Goal: Download file/media

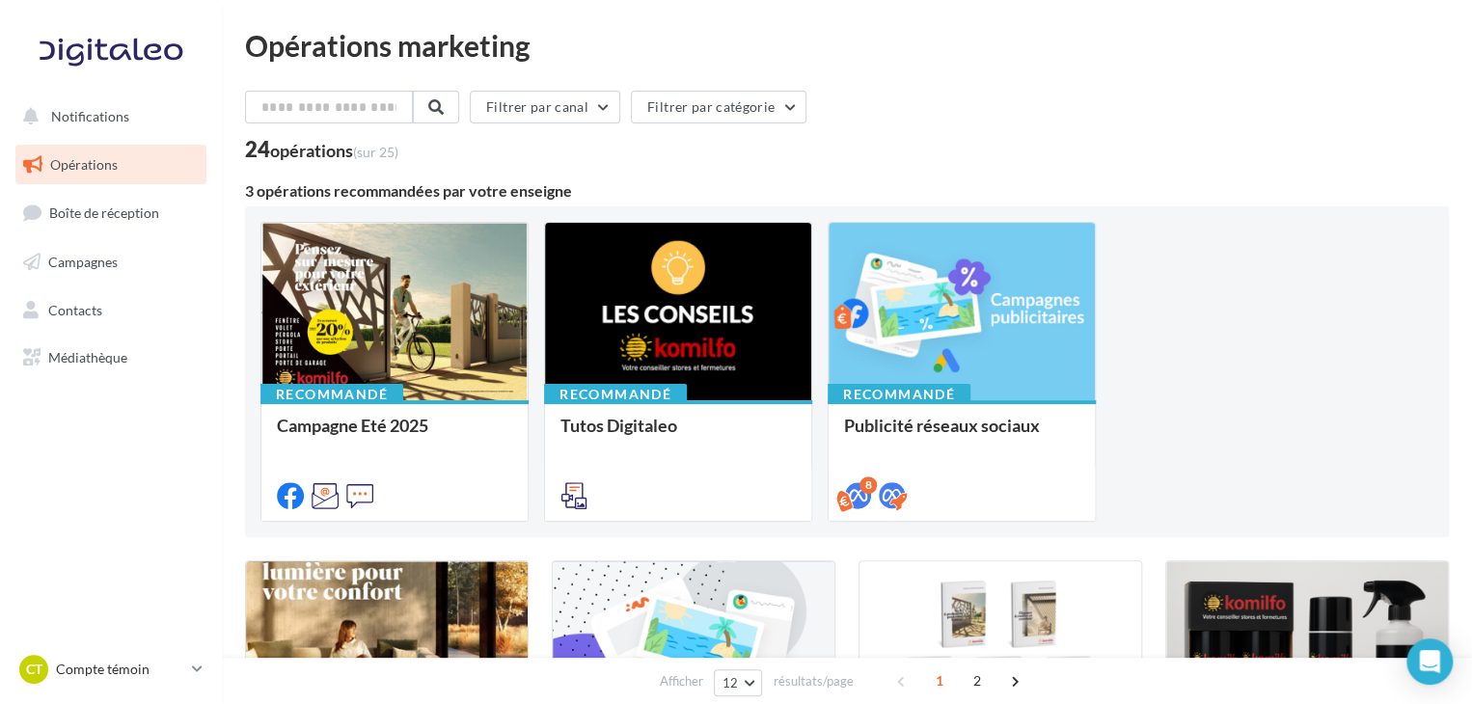
click at [77, 182] on link "Opérations" at bounding box center [111, 165] width 199 height 41
click at [709, 120] on button "Filtrer par catégorie" at bounding box center [719, 107] width 176 height 33
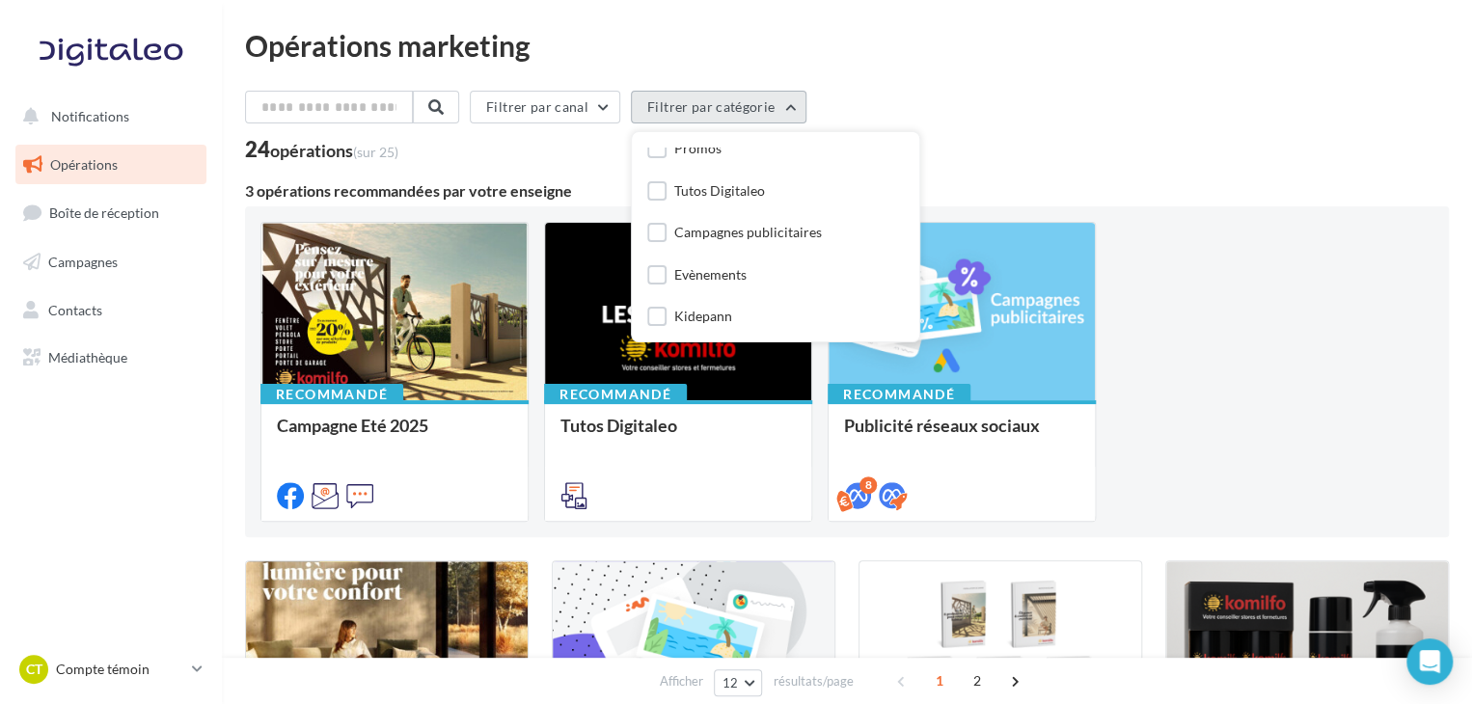
scroll to position [59, 0]
click at [664, 272] on label at bounding box center [656, 270] width 19 height 19
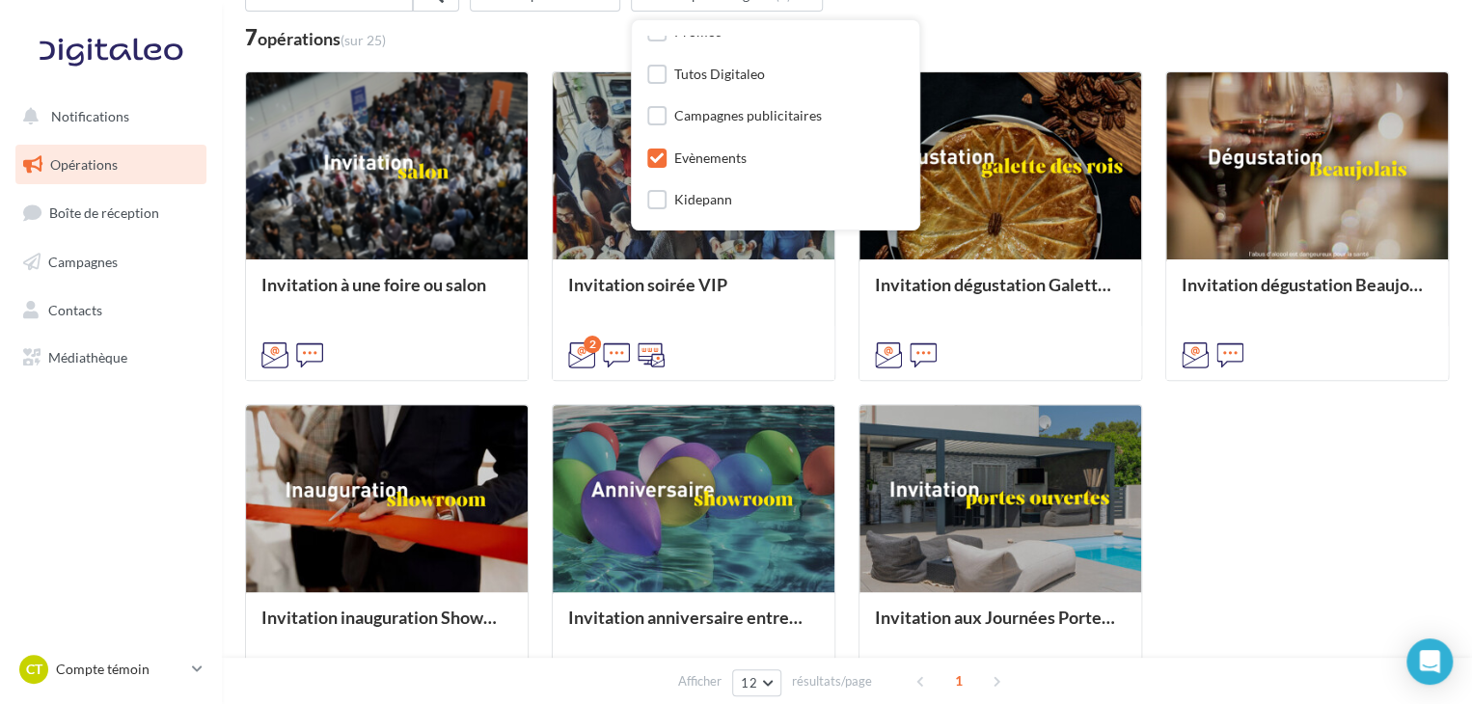
scroll to position [196, 0]
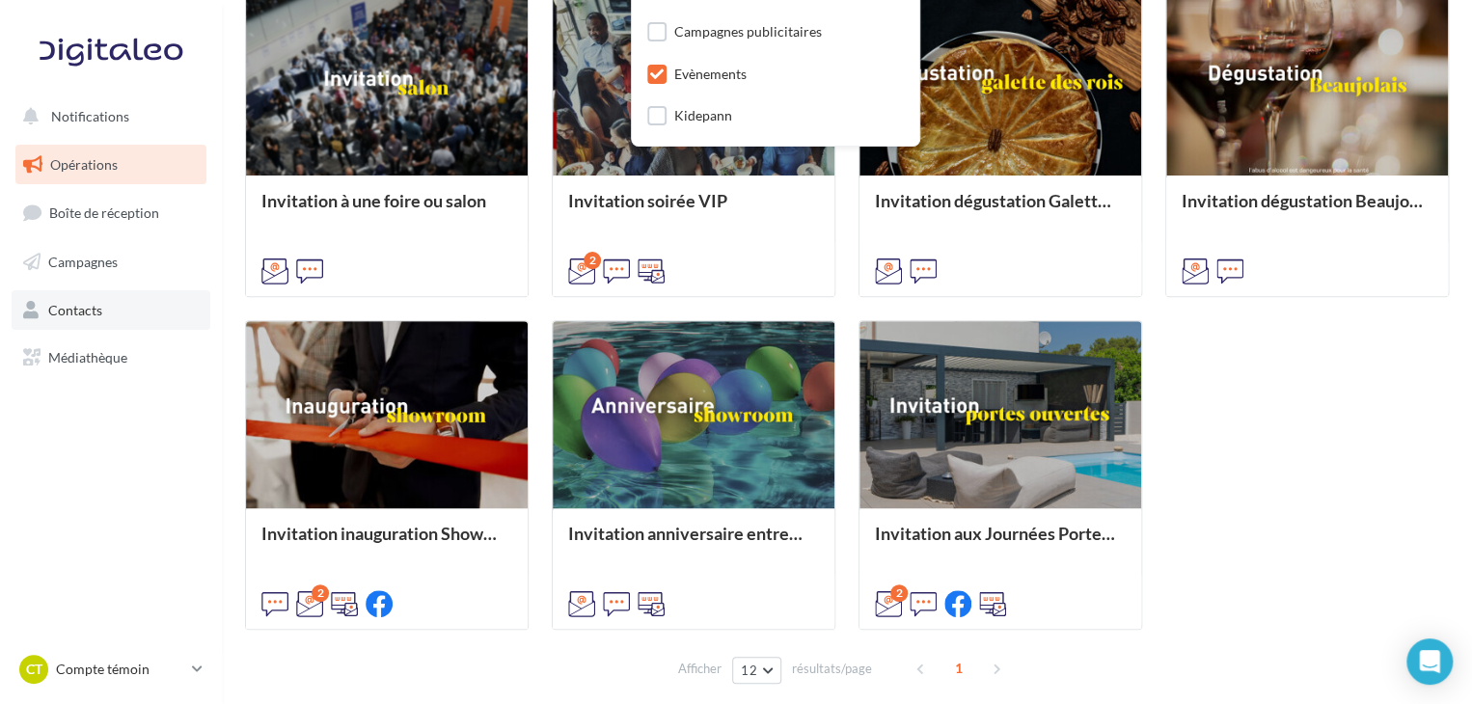
click at [87, 314] on span "Contacts" at bounding box center [75, 309] width 54 height 16
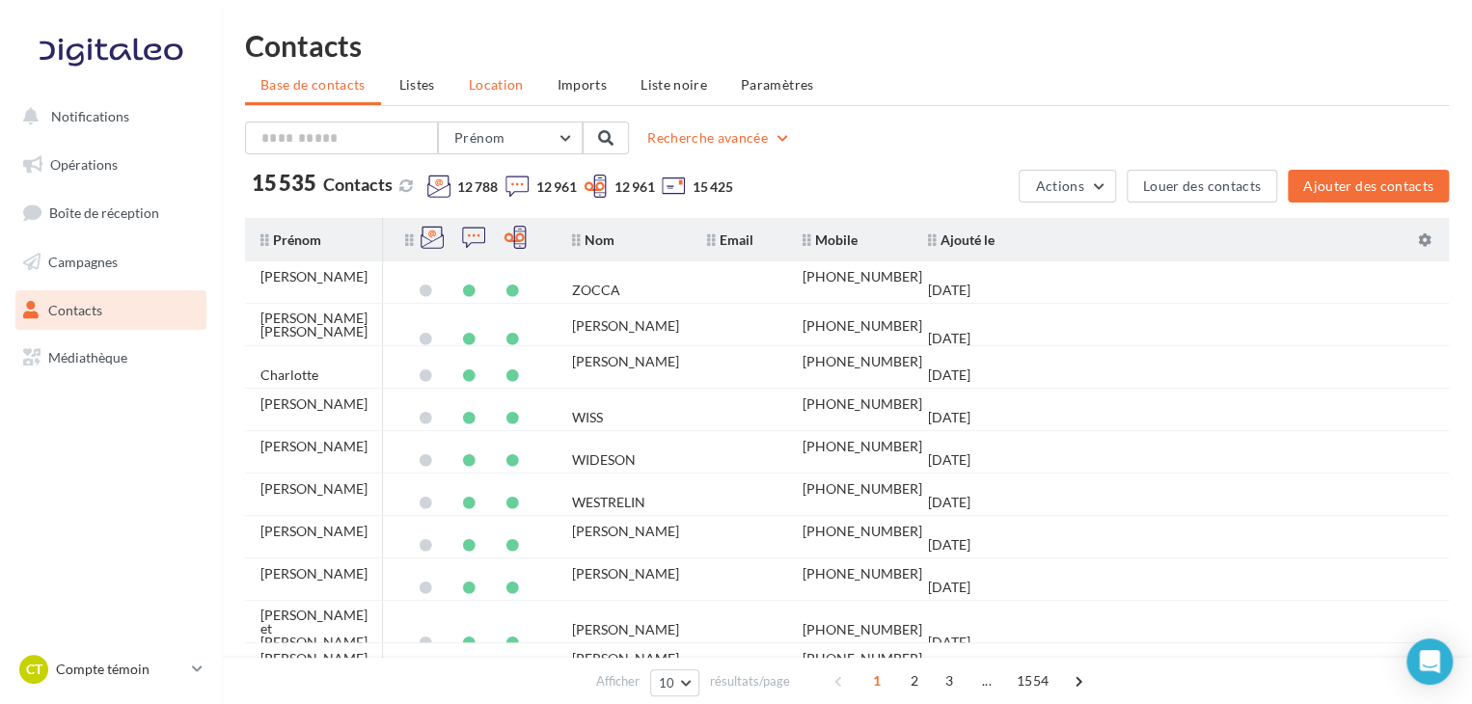
click at [494, 86] on span "Location" at bounding box center [496, 84] width 55 height 16
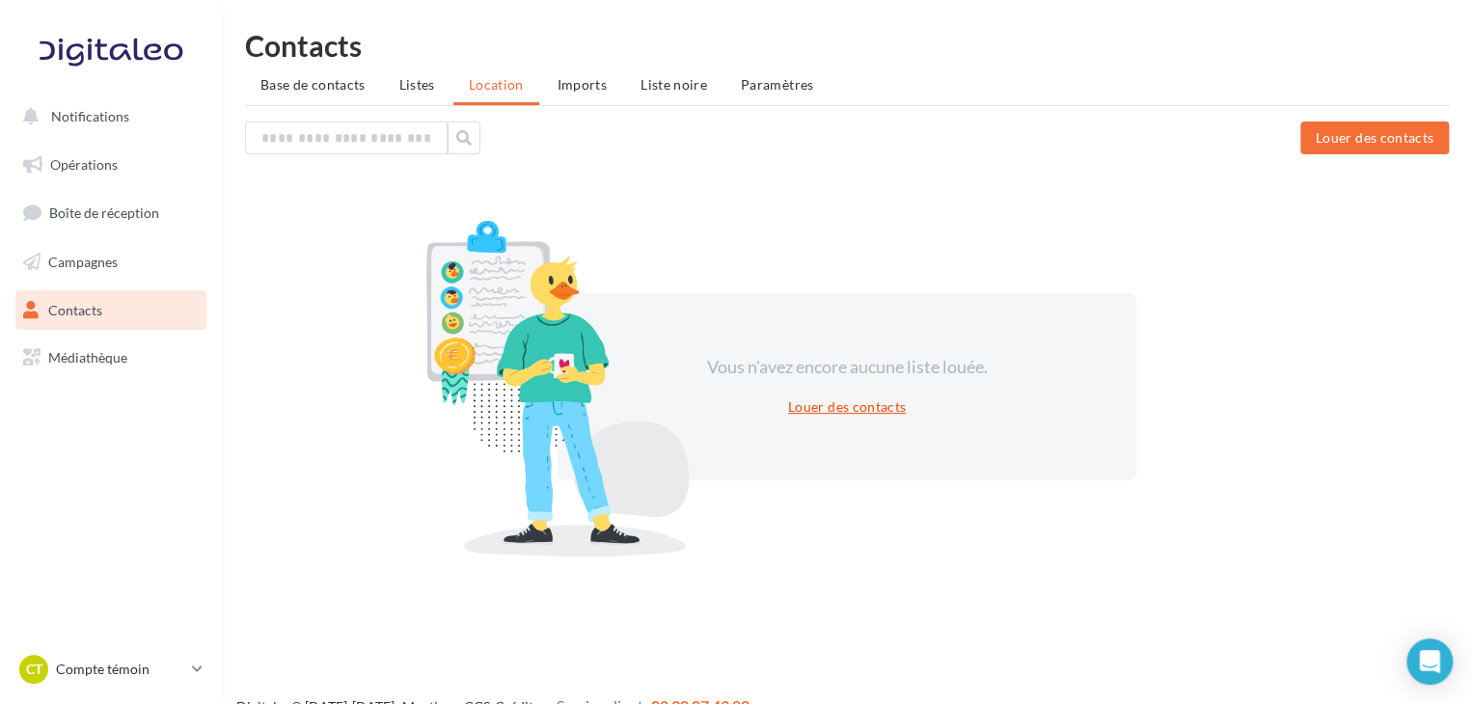
click at [810, 406] on button "Louer des contacts" at bounding box center [847, 407] width 133 height 23
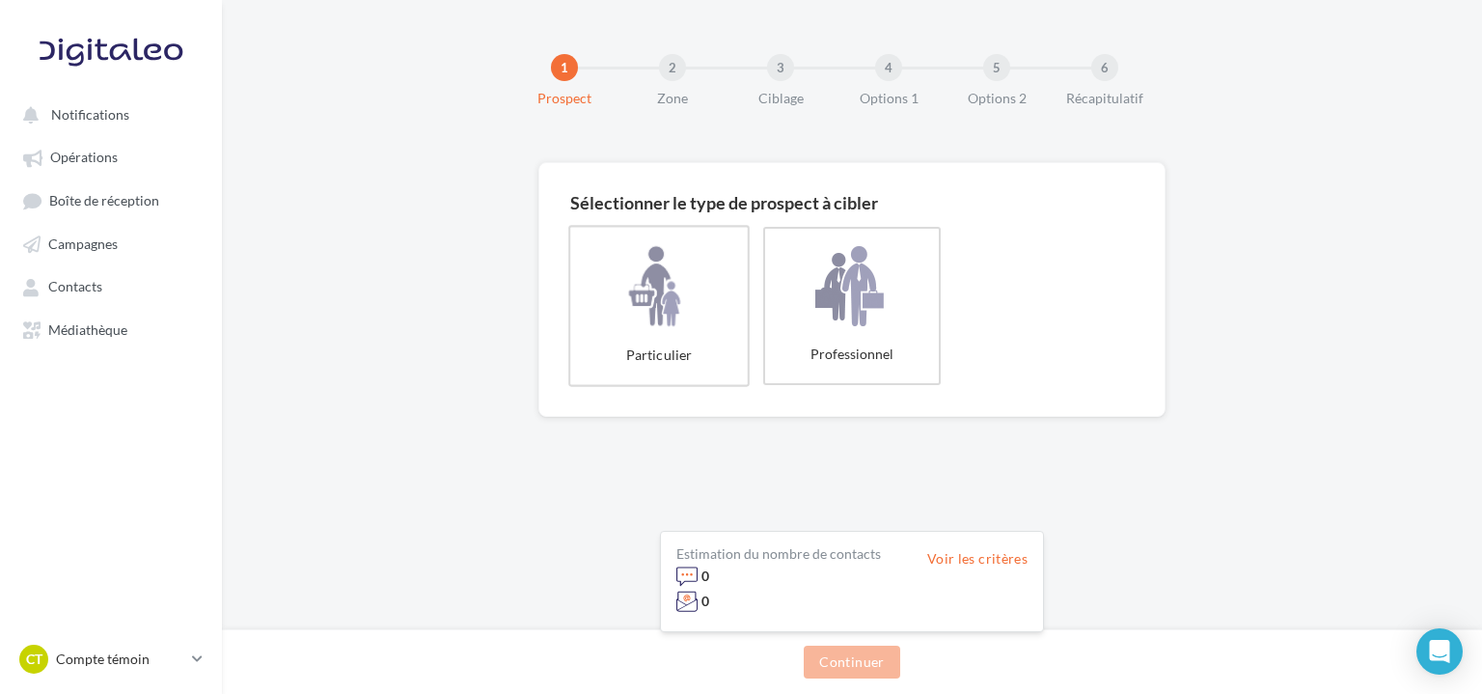
click at [654, 325] on label "Particulier" at bounding box center [658, 305] width 181 height 161
click at [841, 658] on button "Continuer" at bounding box center [852, 661] width 96 height 33
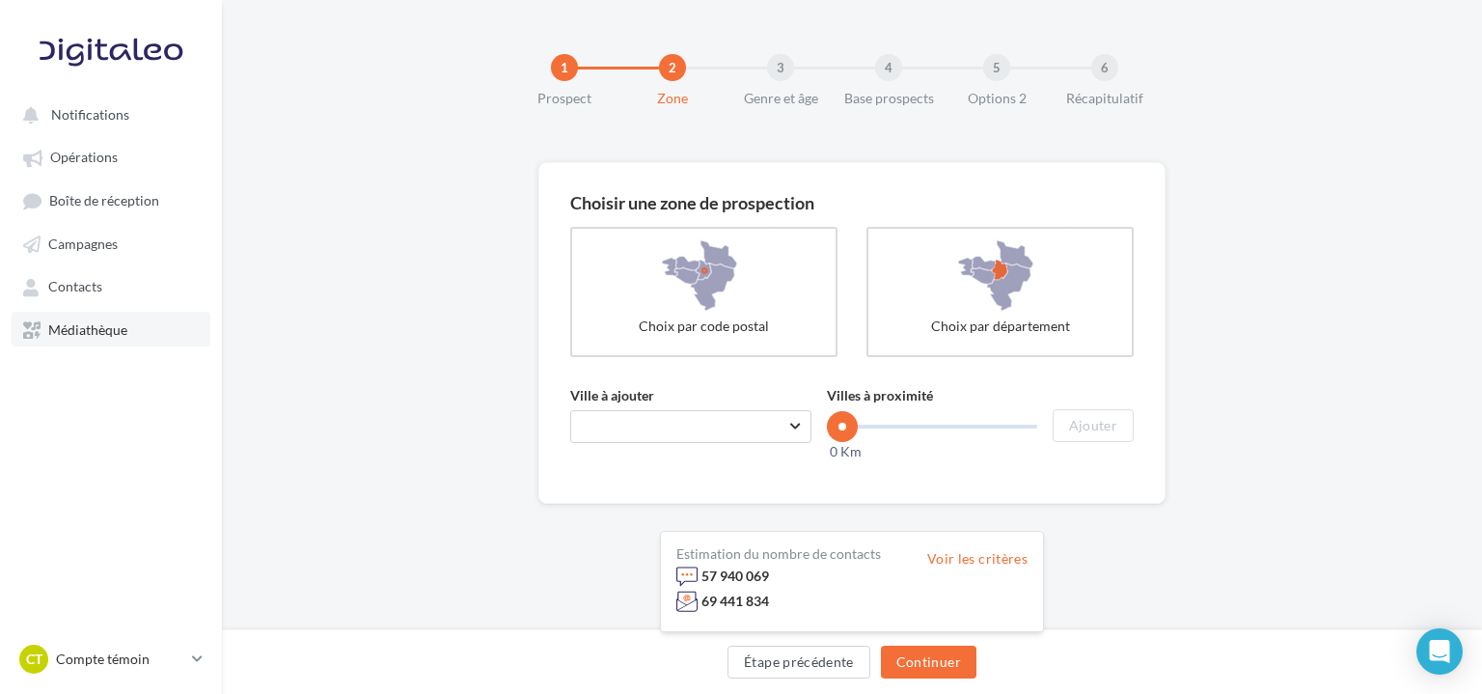
click at [74, 337] on span "Médiathèque" at bounding box center [87, 329] width 79 height 16
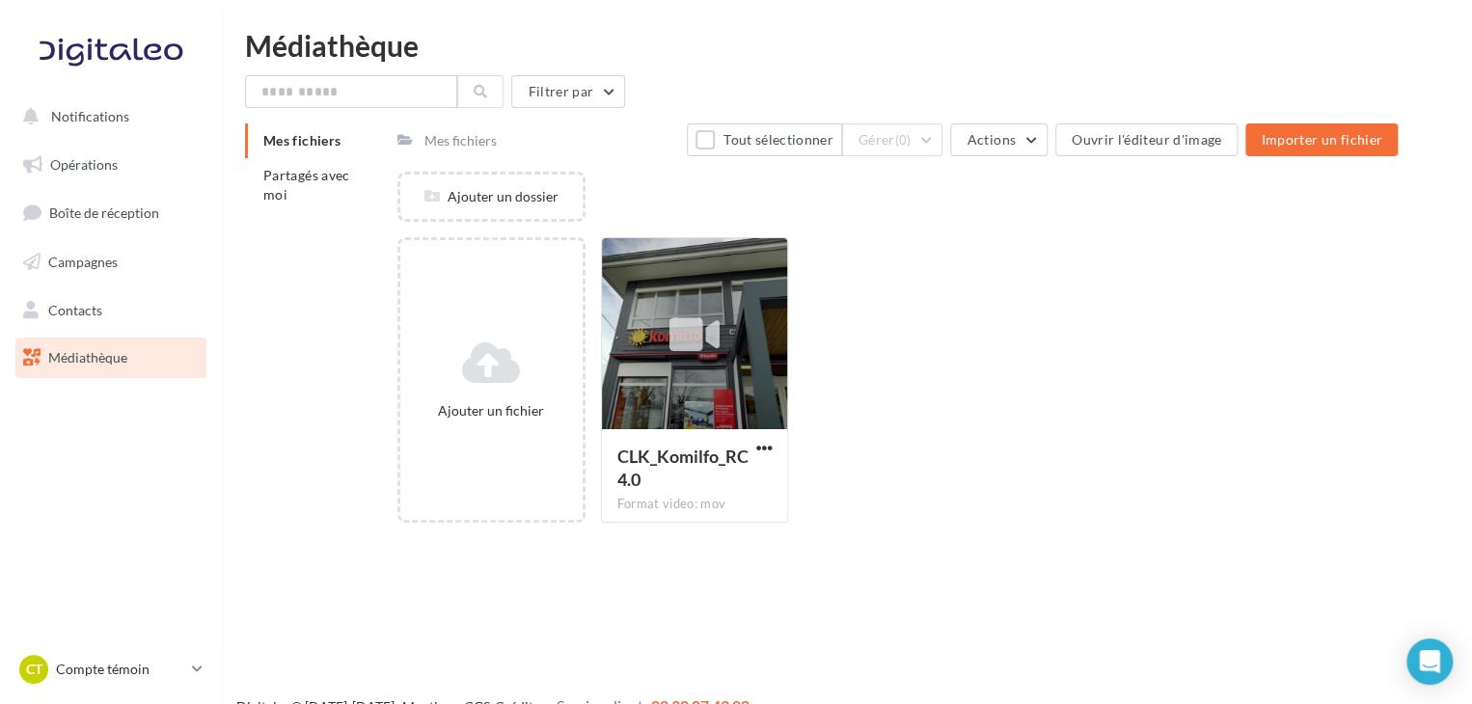
click at [91, 363] on span "Médiathèque" at bounding box center [87, 357] width 79 height 16
click at [301, 188] on li "Partagés avec moi" at bounding box center [313, 185] width 137 height 54
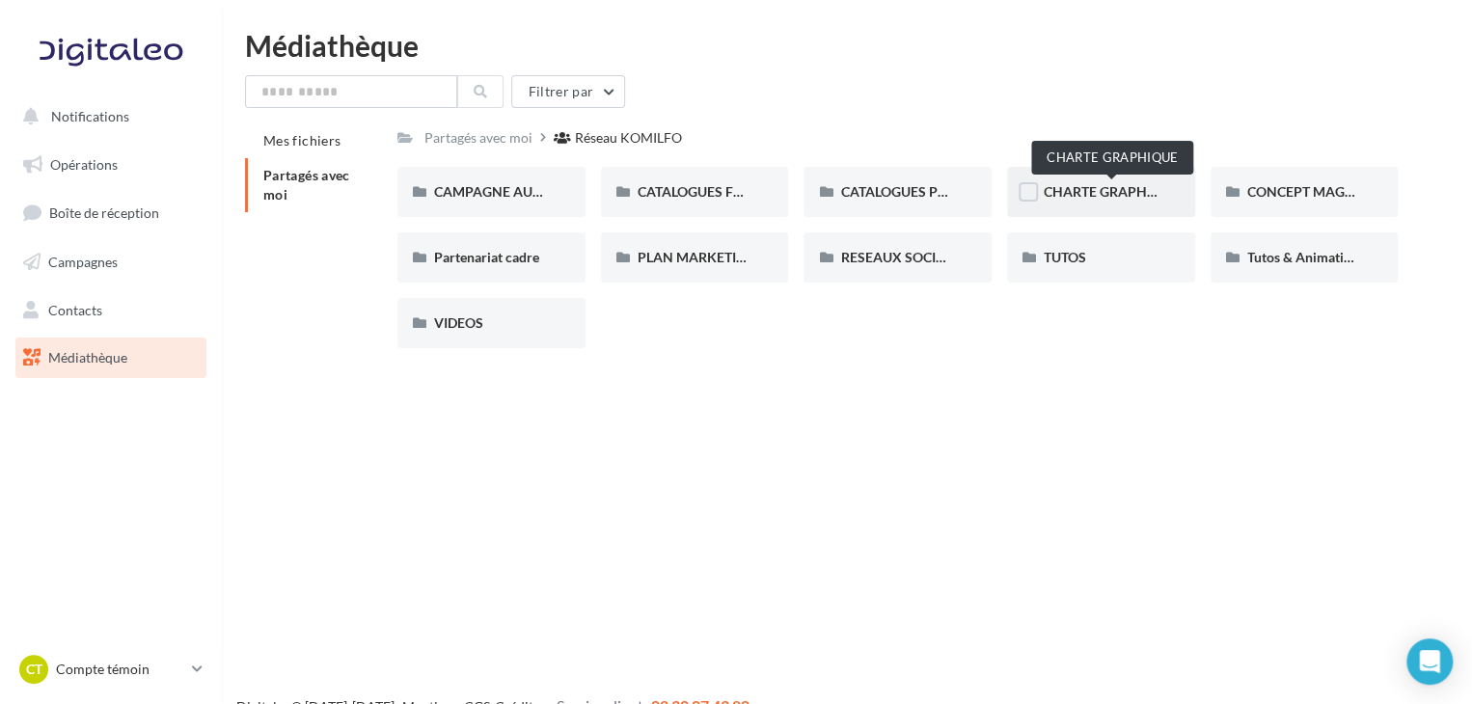
click at [1085, 197] on span "CHARTE GRAPHIQUE" at bounding box center [1111, 191] width 135 height 16
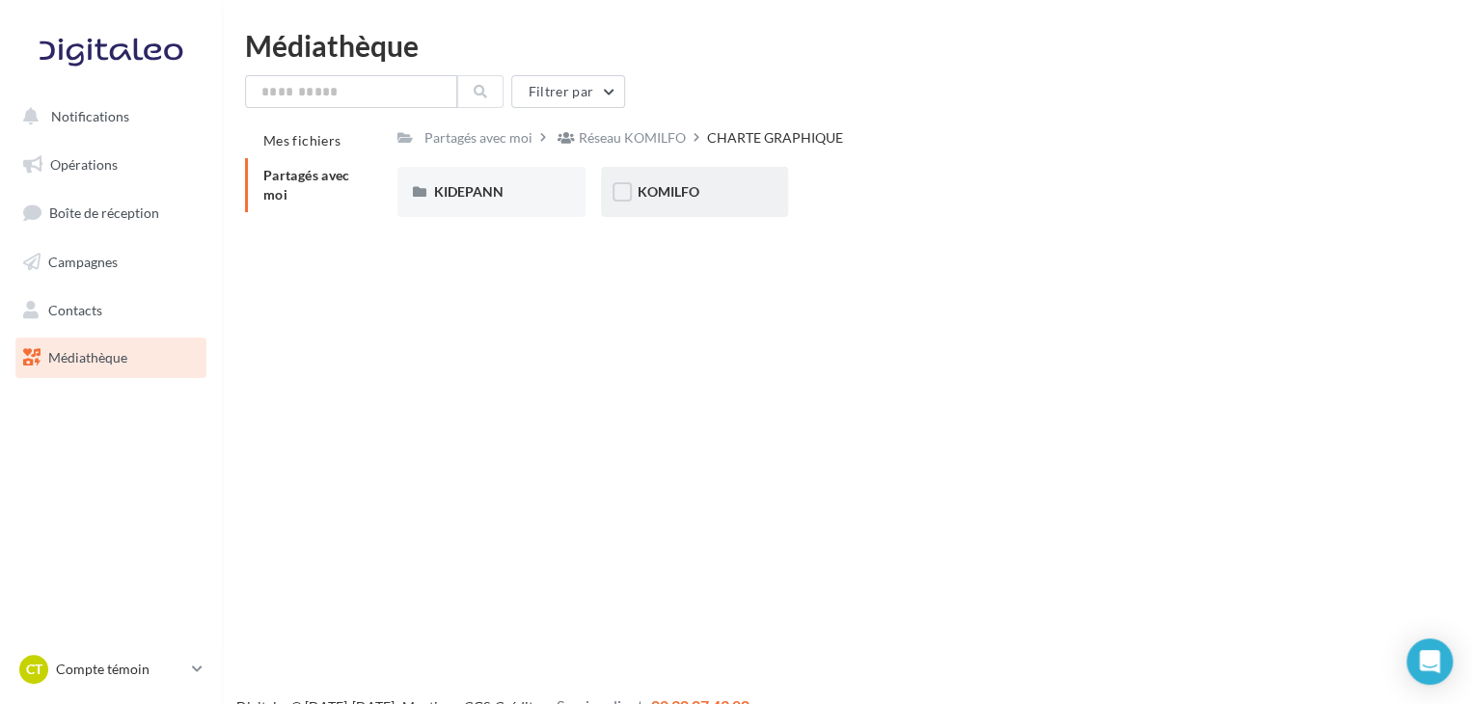
click at [703, 197] on div "KOMILFO" at bounding box center [695, 191] width 115 height 19
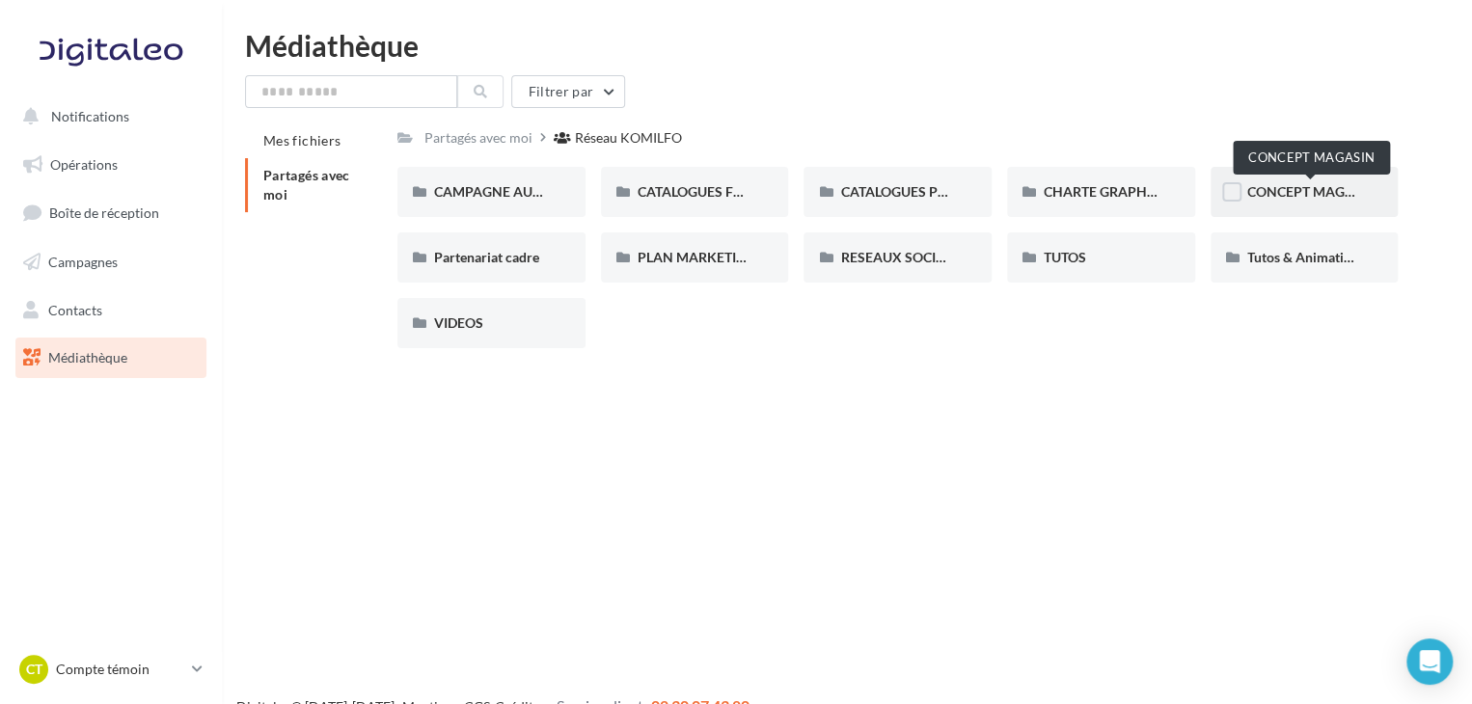
click at [1331, 195] on span "CONCEPT MAGASIN" at bounding box center [1312, 191] width 129 height 16
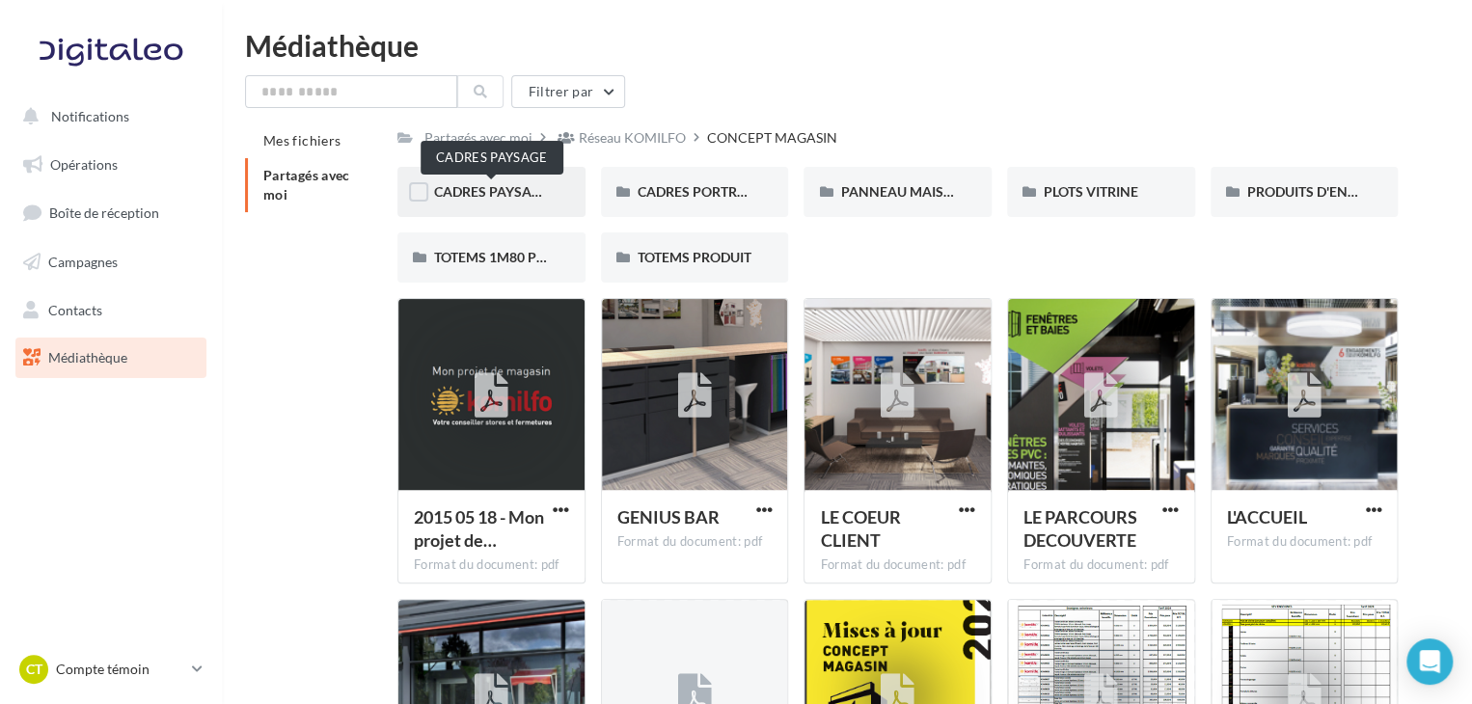
click at [524, 193] on span "CADRES PAYSAGE" at bounding box center [491, 191] width 115 height 16
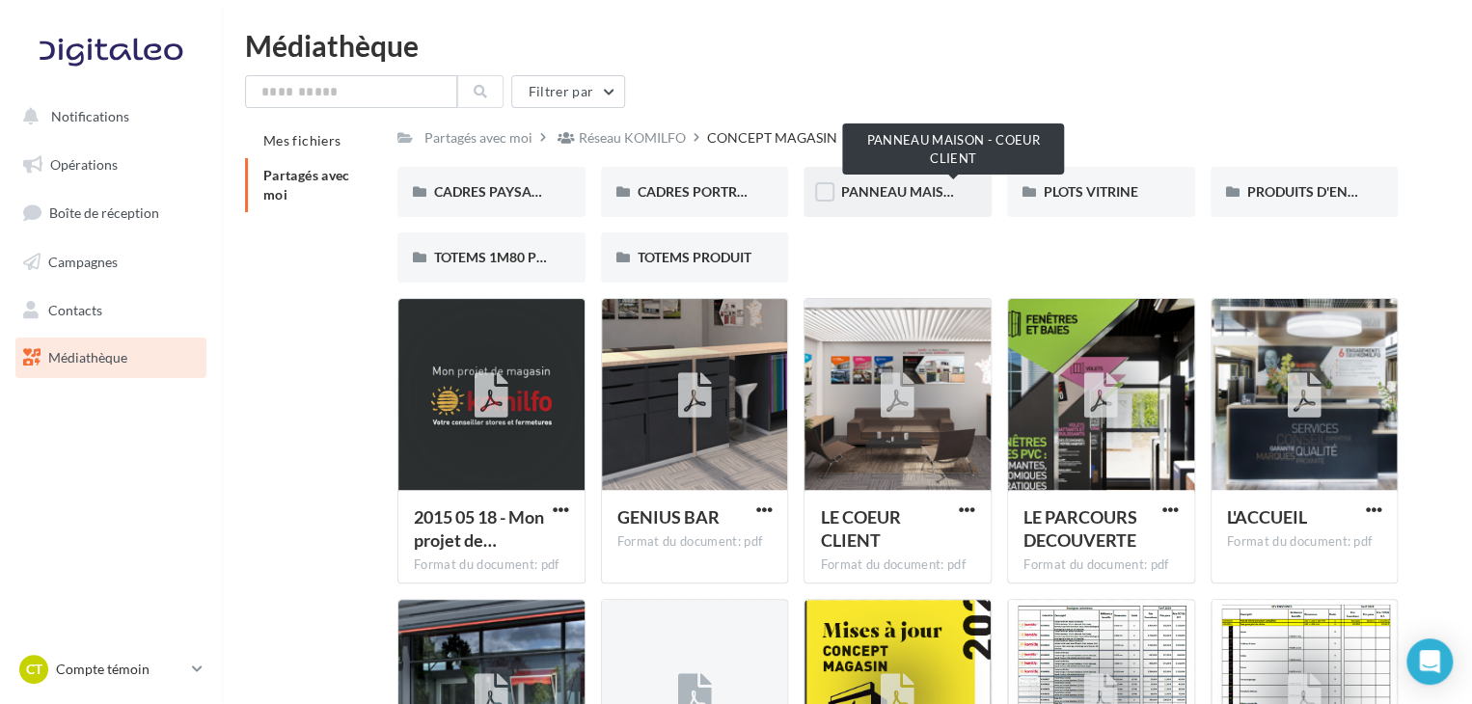
click at [892, 190] on span "PANNEAU MAISON - COEUR CLIENT" at bounding box center [954, 191] width 228 height 16
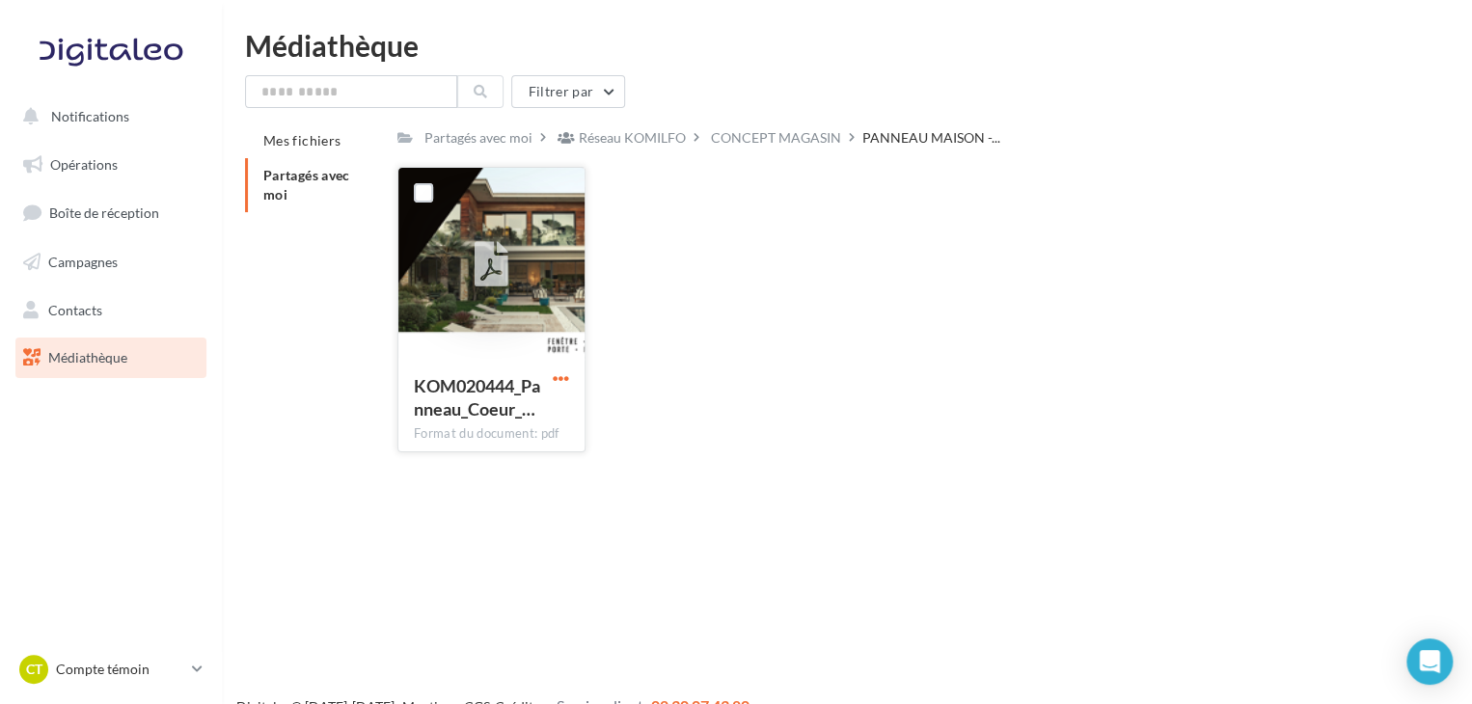
click at [560, 370] on span "button" at bounding box center [561, 378] width 16 height 16
click at [449, 418] on button "Télécharger" at bounding box center [476, 417] width 193 height 50
